Goal: Information Seeking & Learning: Learn about a topic

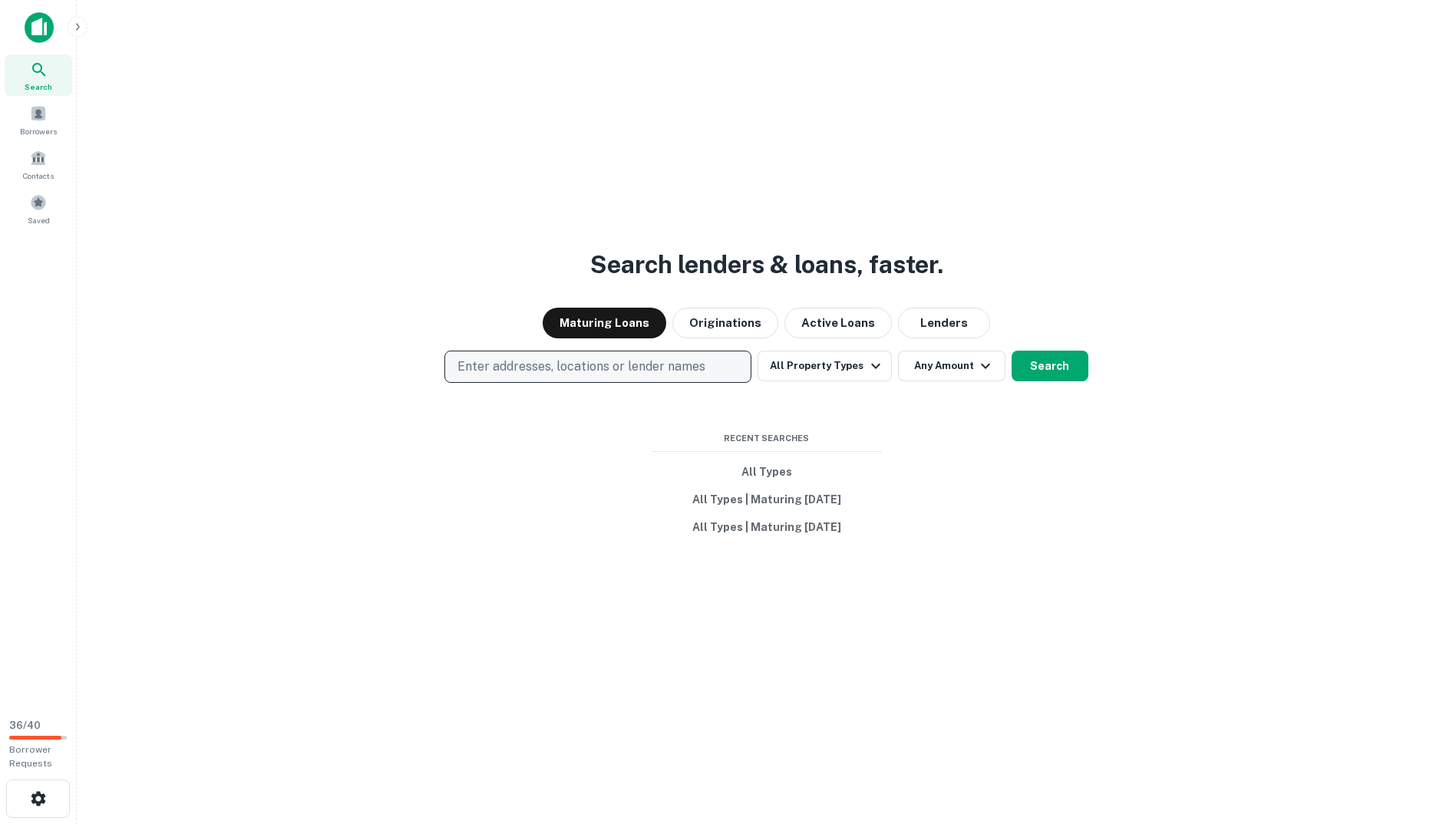
click at [576, 367] on p "Enter addresses, locations or lender names" at bounding box center [581, 367] width 248 height 19
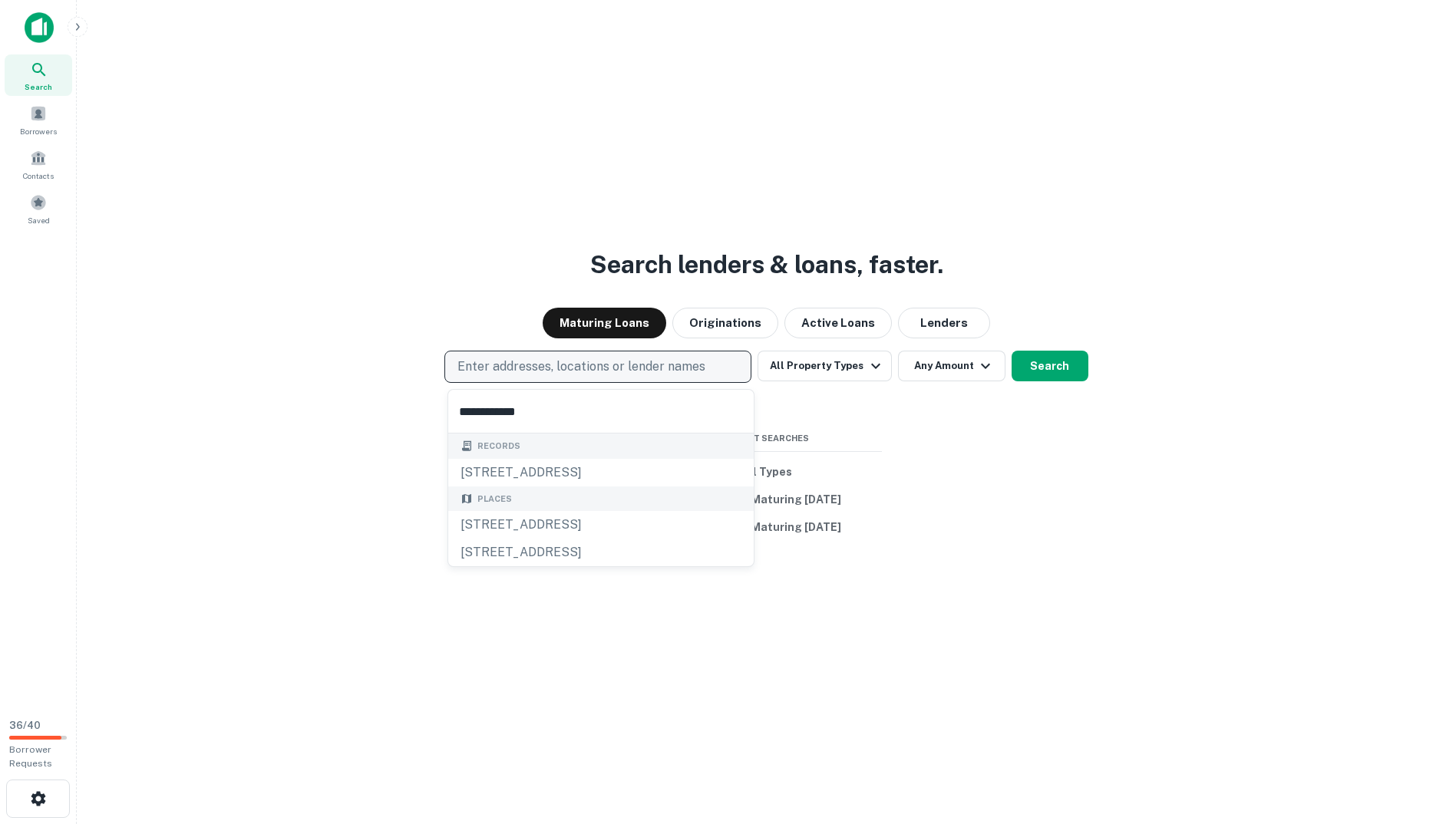
type input "**********"
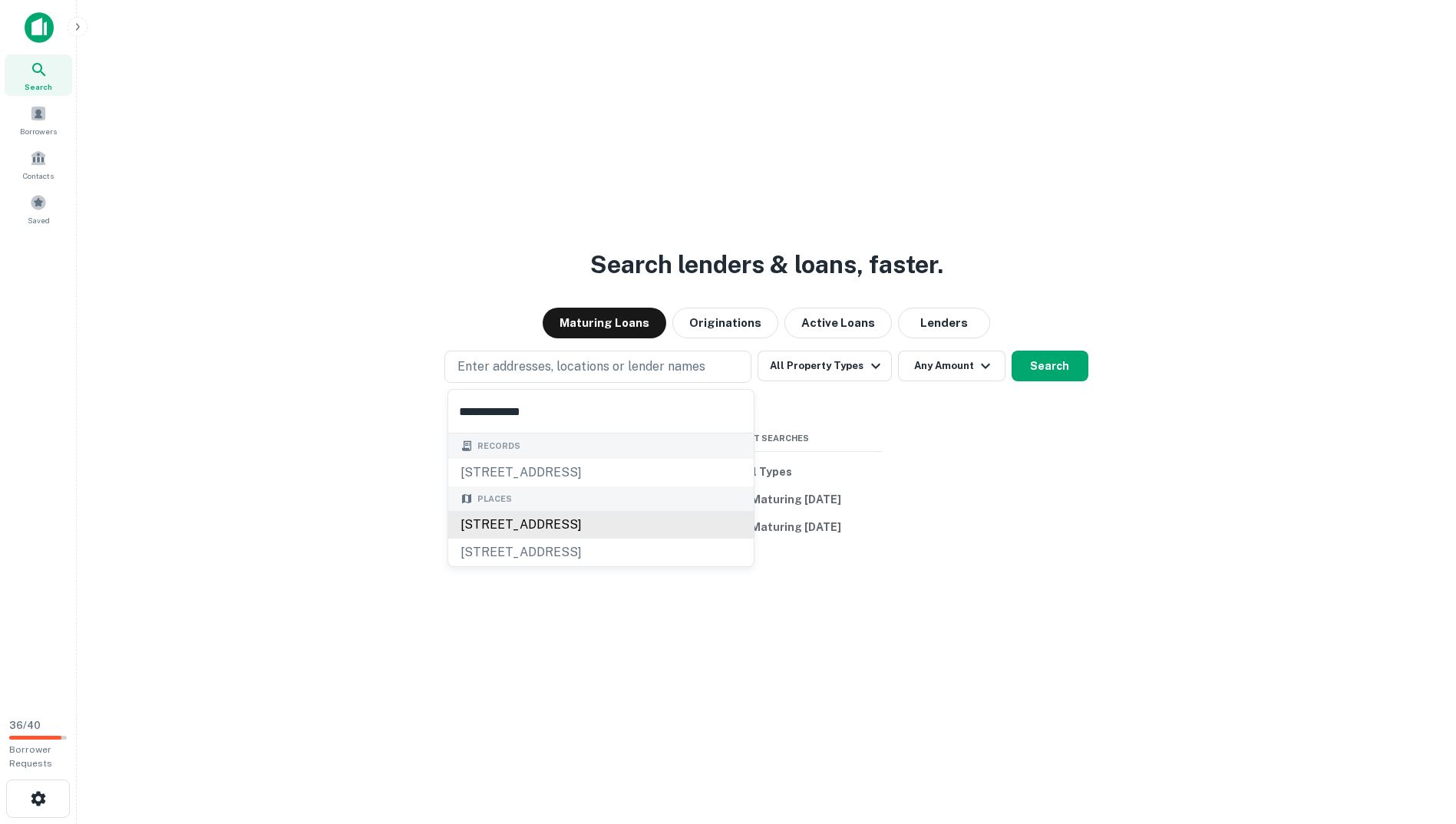
click at [589, 530] on div "[STREET_ADDRESS]" at bounding box center [601, 525] width 305 height 28
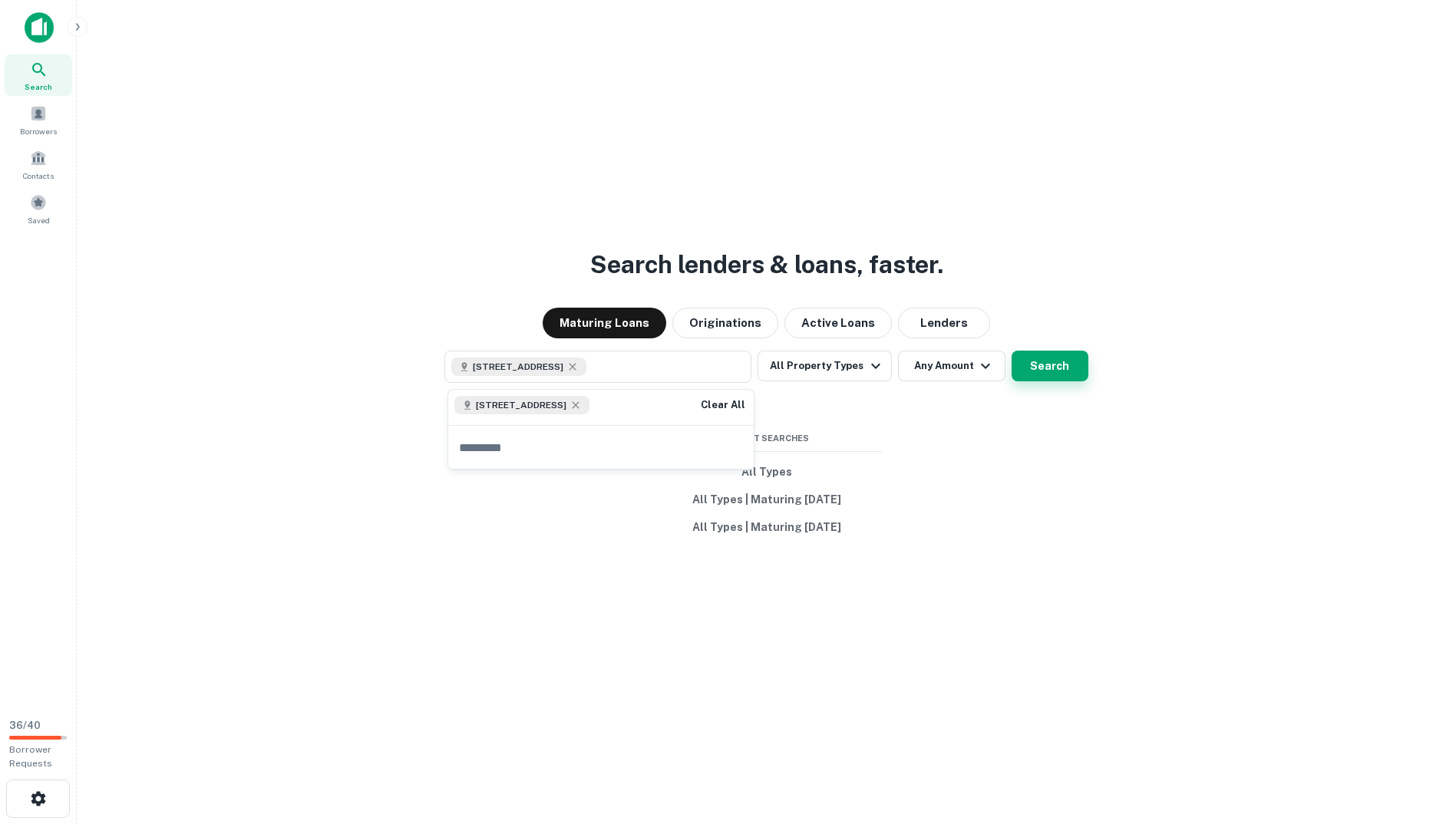
click at [1066, 365] on button "Search" at bounding box center [1050, 367] width 77 height 31
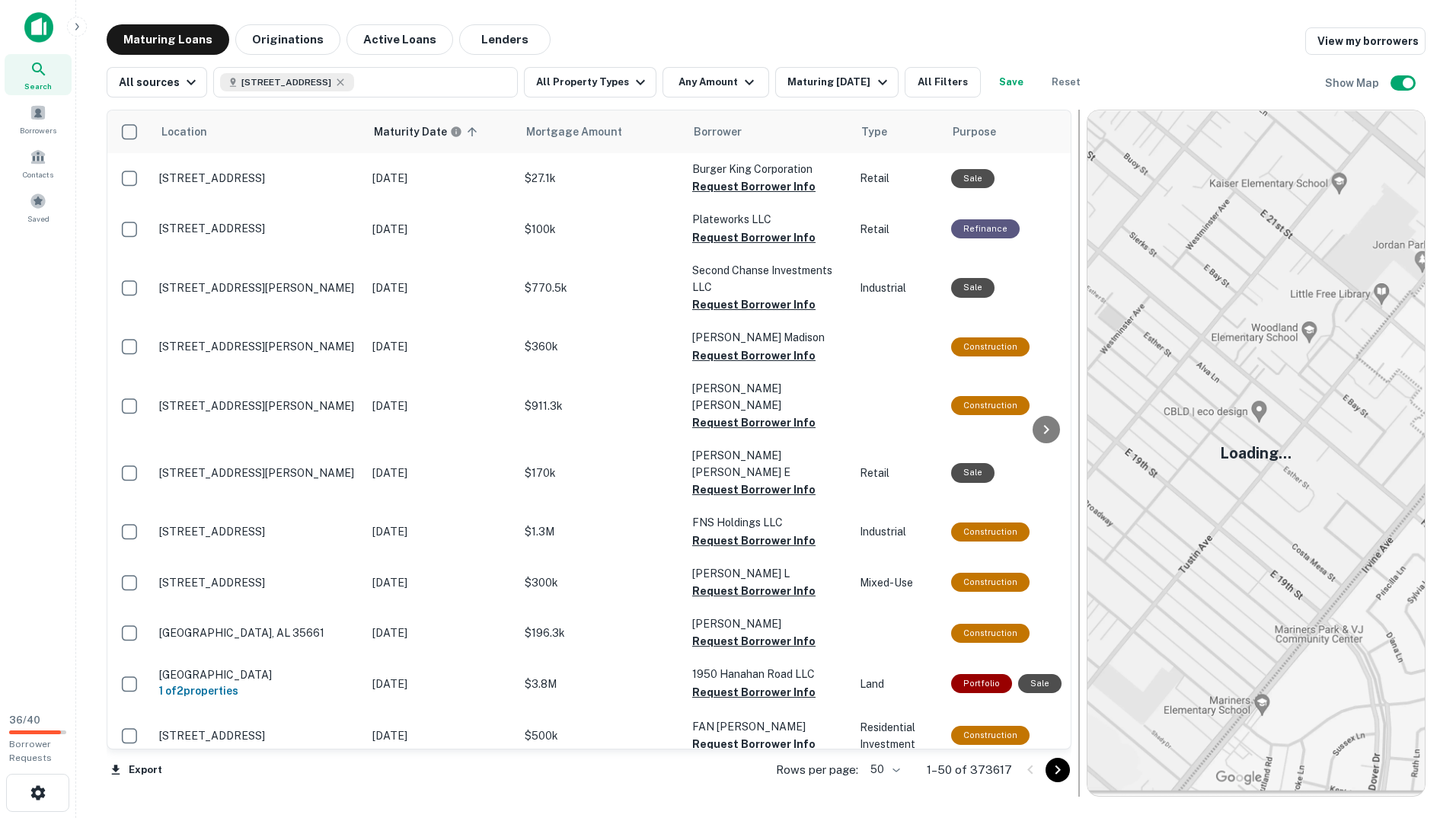
drag, startPoint x: 1169, startPoint y: 449, endPoint x: 1079, endPoint y: 452, distance: 90.0
click at [1079, 452] on div at bounding box center [1079, 453] width 2 height 687
click at [391, 80] on button "[STREET_ADDRESS]" at bounding box center [365, 83] width 305 height 31
click at [1233, 388] on img at bounding box center [1256, 453] width 338 height 686
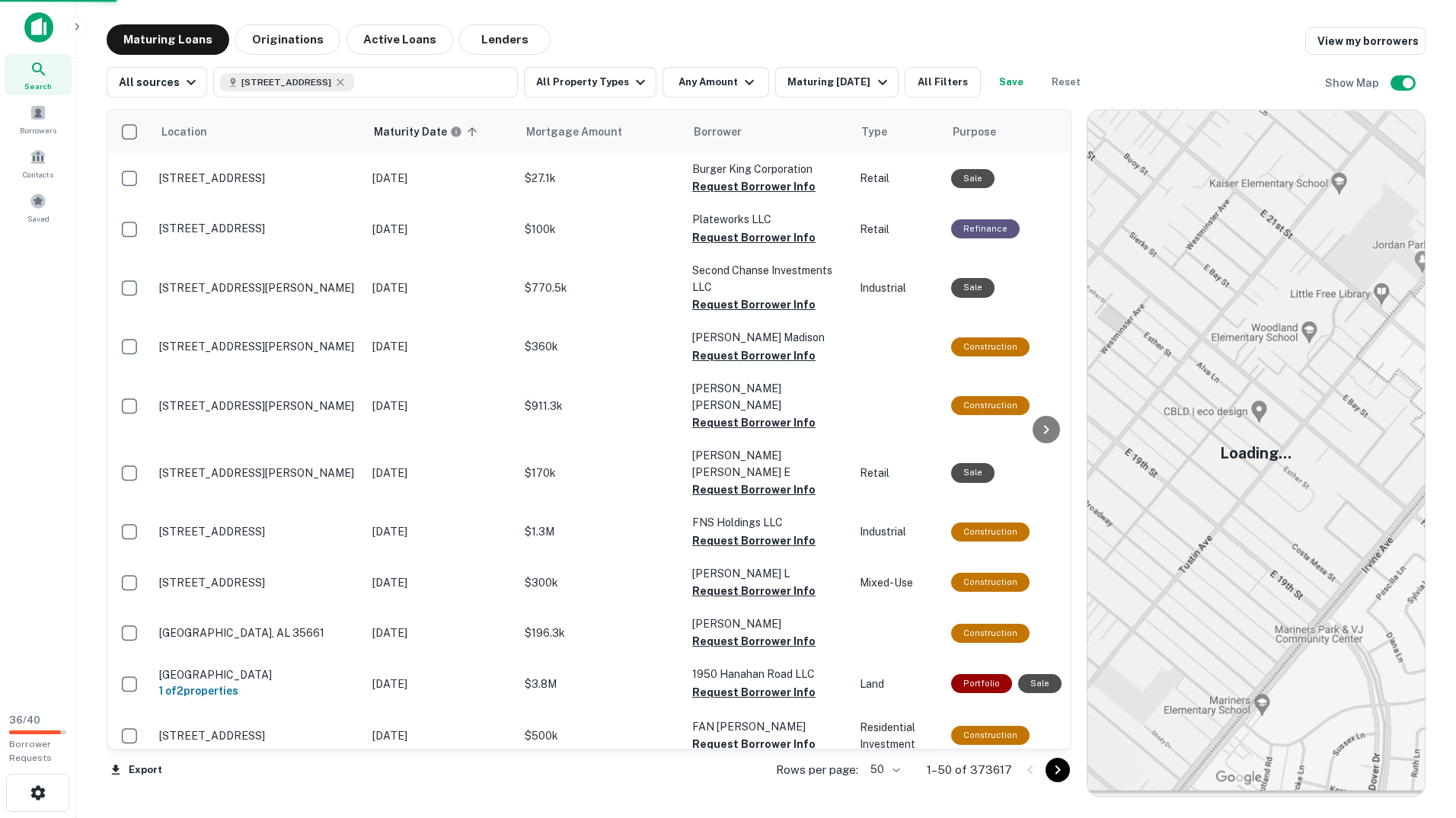
click at [1233, 388] on img at bounding box center [1256, 453] width 338 height 686
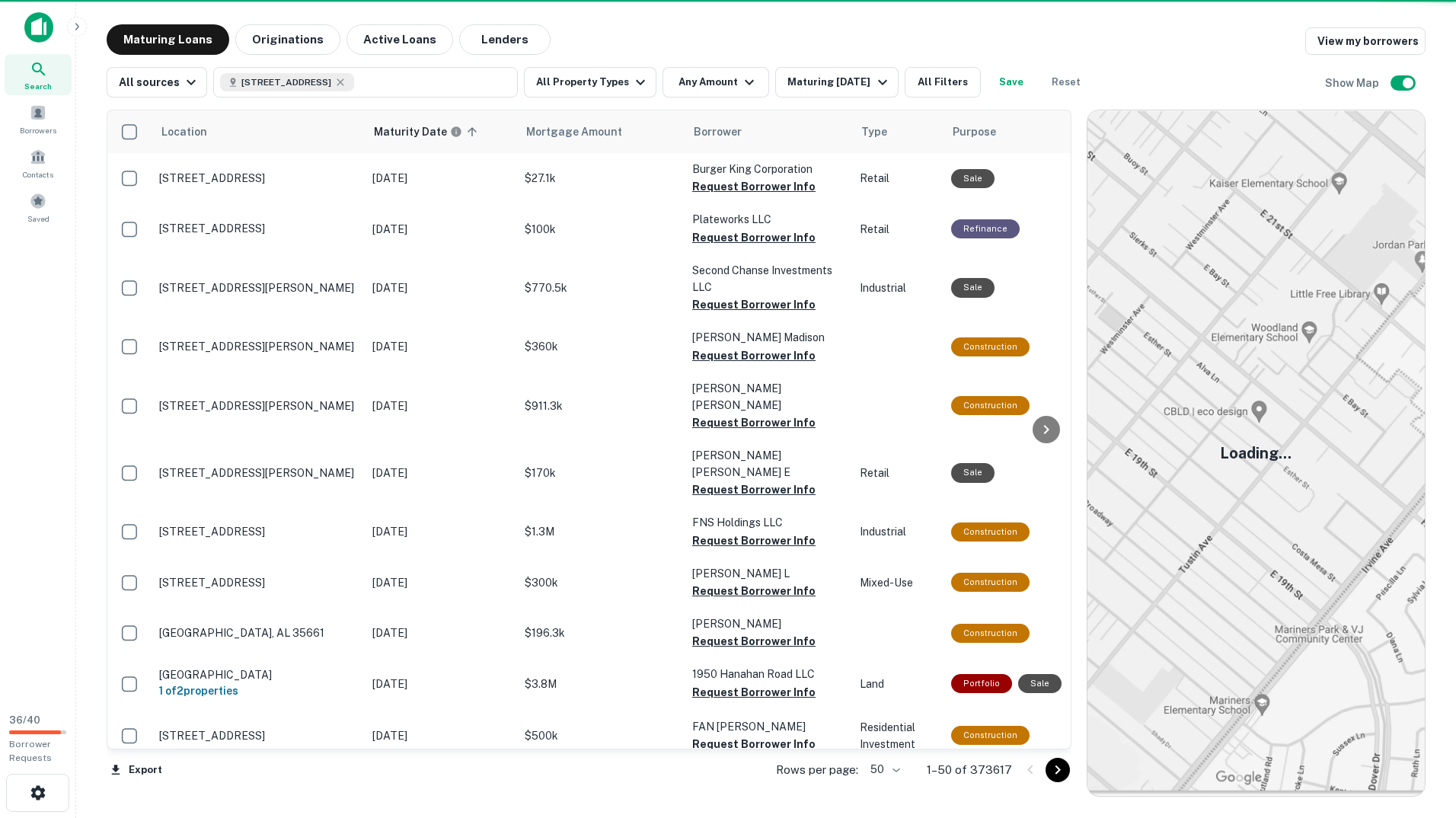
click at [1235, 388] on img at bounding box center [1256, 453] width 338 height 686
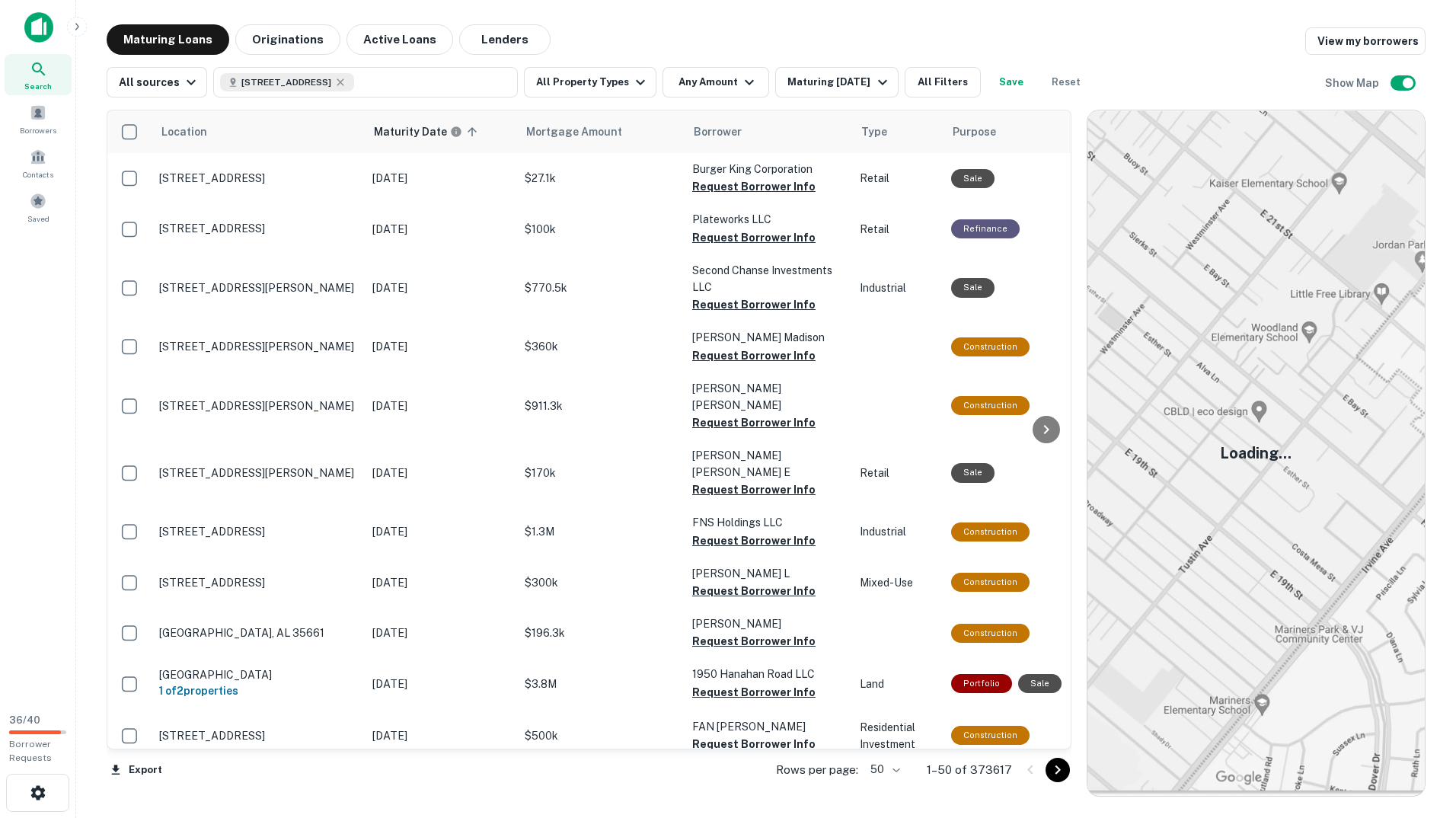
click at [1259, 394] on img at bounding box center [1256, 453] width 338 height 686
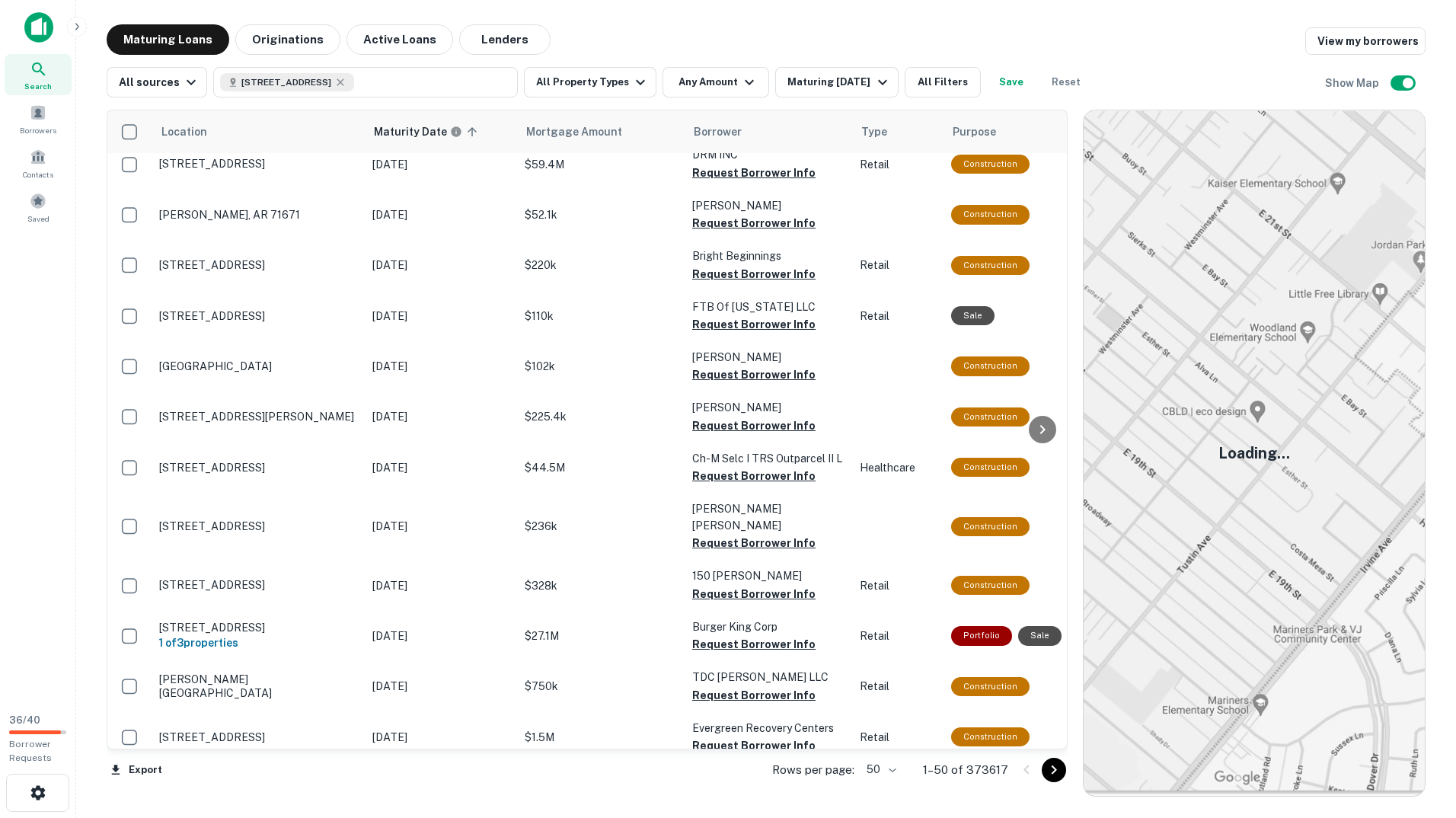
scroll to position [2041, 0]
